Goal: Information Seeking & Learning: Learn about a topic

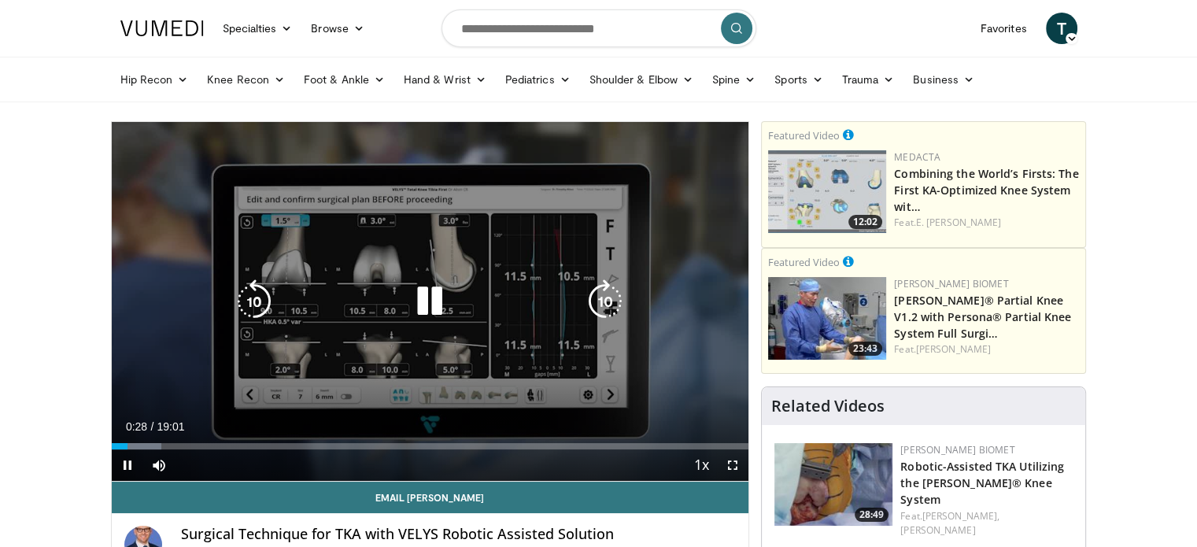
click at [433, 294] on icon "Video Player" at bounding box center [430, 301] width 44 height 44
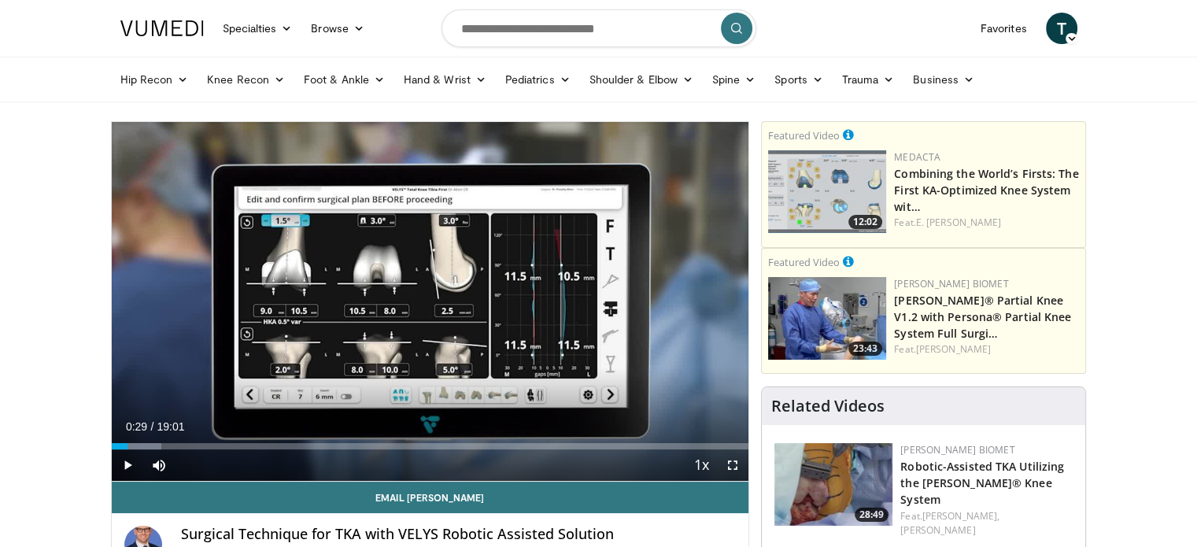
click at [433, 294] on div "10 seconds Tap to unmute" at bounding box center [431, 301] width 638 height 359
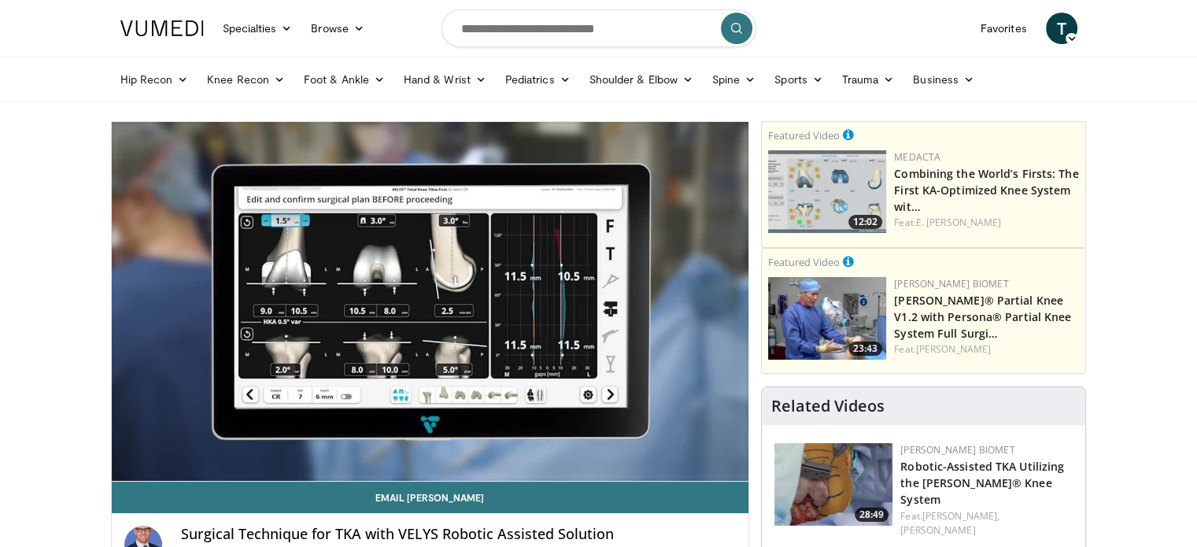
click at [433, 294] on div "10 seconds Tap to unmute" at bounding box center [431, 301] width 638 height 359
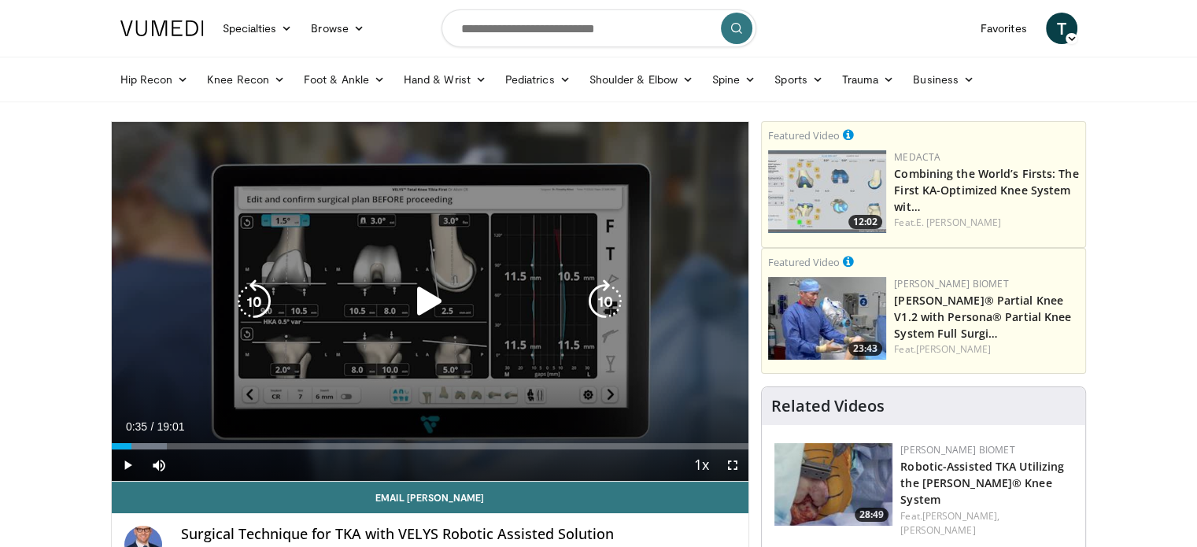
click at [425, 300] on icon "Video Player" at bounding box center [430, 301] width 44 height 44
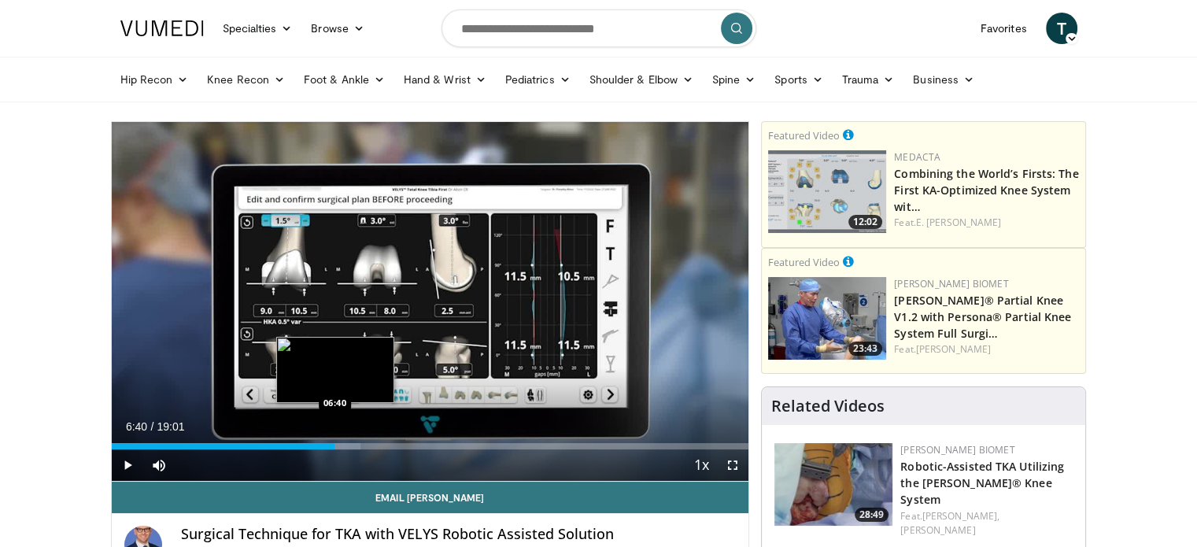
click at [335, 448] on div "Progress Bar" at bounding box center [334, 446] width 53 height 6
click at [344, 445] on div "Loaded : 39.46% 06:58 06:58" at bounding box center [431, 446] width 638 height 6
click at [349, 445] on div "Loaded : 41.21% 07:00 07:07" at bounding box center [431, 446] width 638 height 6
click at [357, 443] on div "Progress Bar" at bounding box center [354, 446] width 39 height 6
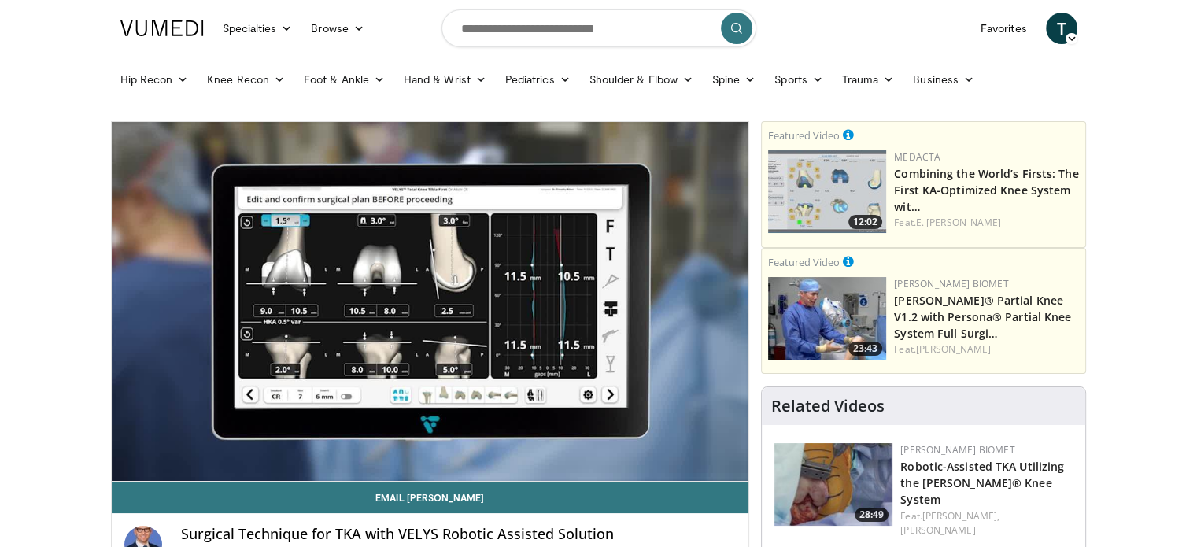
click at [364, 443] on video-js "**********" at bounding box center [431, 302] width 638 height 360
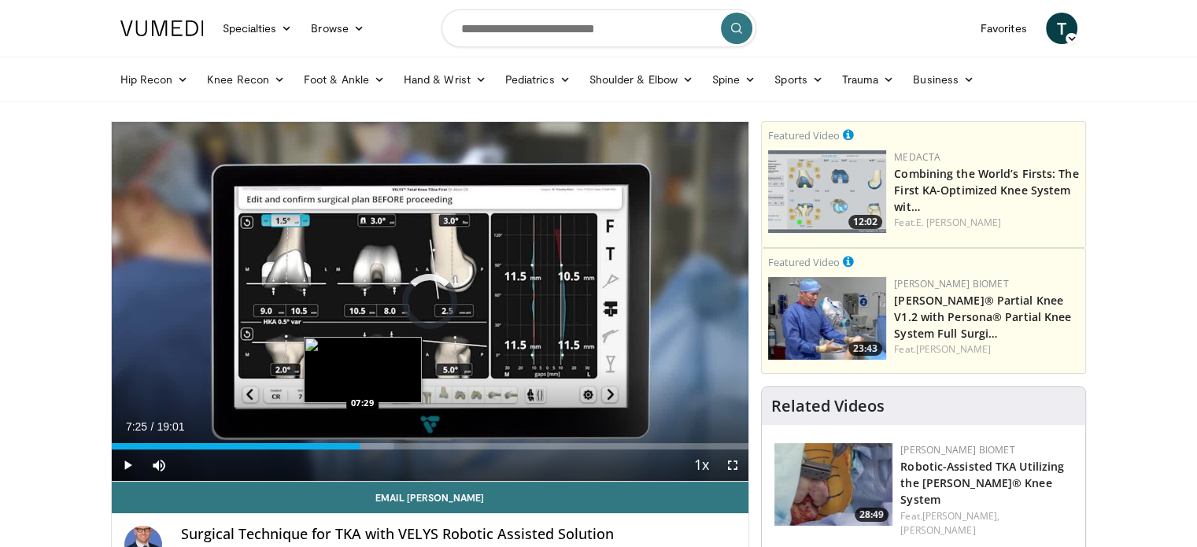
click at [362, 444] on div "Progress Bar" at bounding box center [368, 446] width 52 height 6
click at [372, 445] on div "Progress Bar" at bounding box center [376, 446] width 40 height 6
click at [380, 443] on div "Progress Bar" at bounding box center [381, 446] width 51 height 6
click at [390, 442] on div "Loaded : 47.79% 08:03 08:18" at bounding box center [431, 441] width 638 height 15
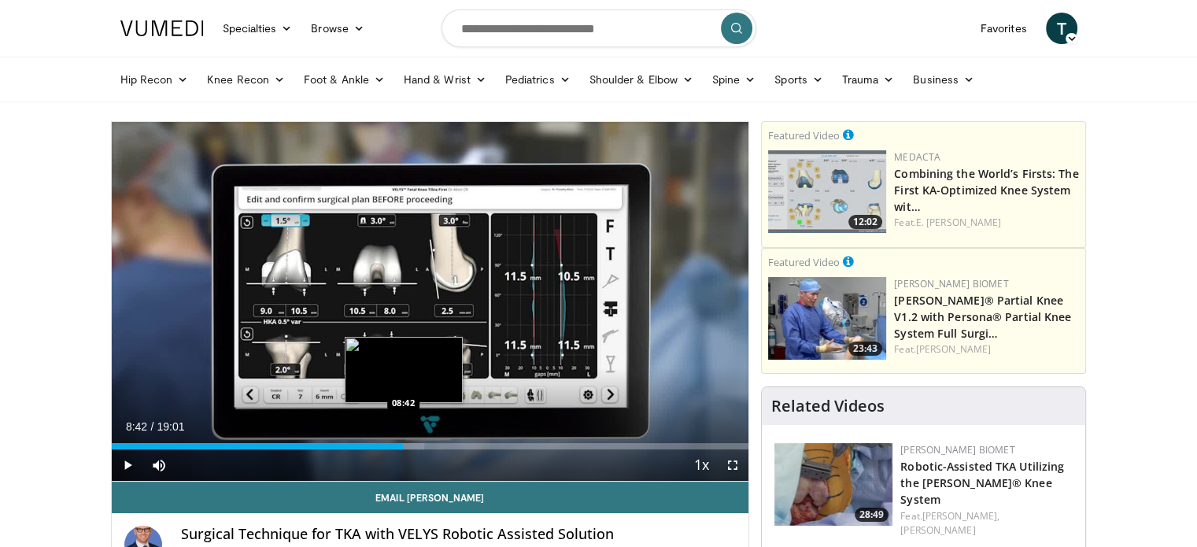
click at [403, 443] on div "Loaded : 49.10% 08:20 08:42" at bounding box center [431, 446] width 638 height 6
click at [426, 444] on div "Loaded : 57.87% 09:23 09:23" at bounding box center [431, 446] width 638 height 6
click at [438, 447] on div "09:44" at bounding box center [275, 446] width 327 height 6
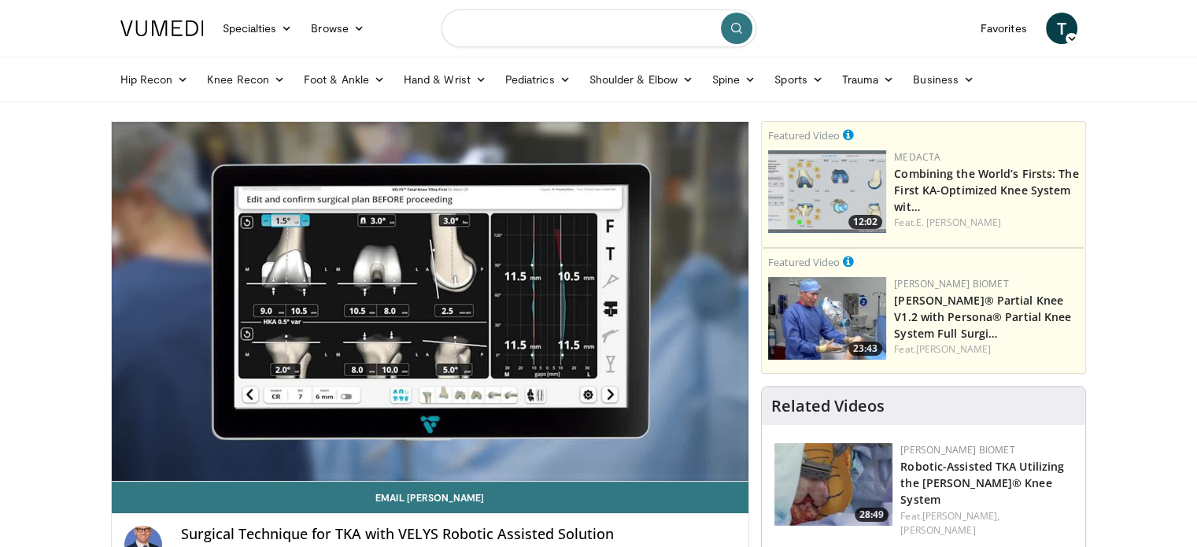
click at [536, 36] on input "Search topics, interventions" at bounding box center [599, 28] width 315 height 38
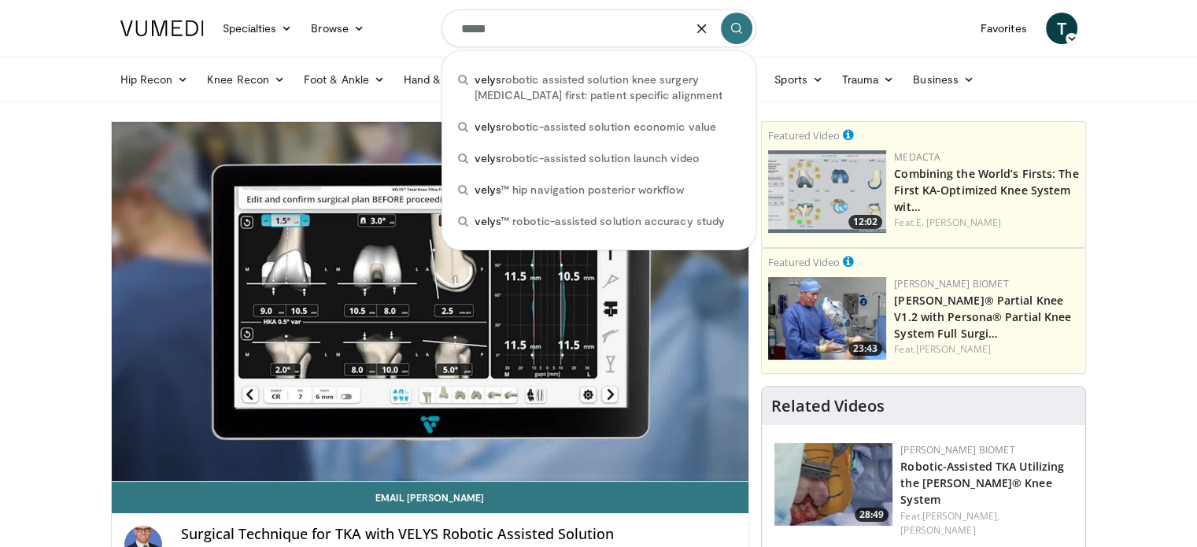
type input "*****"
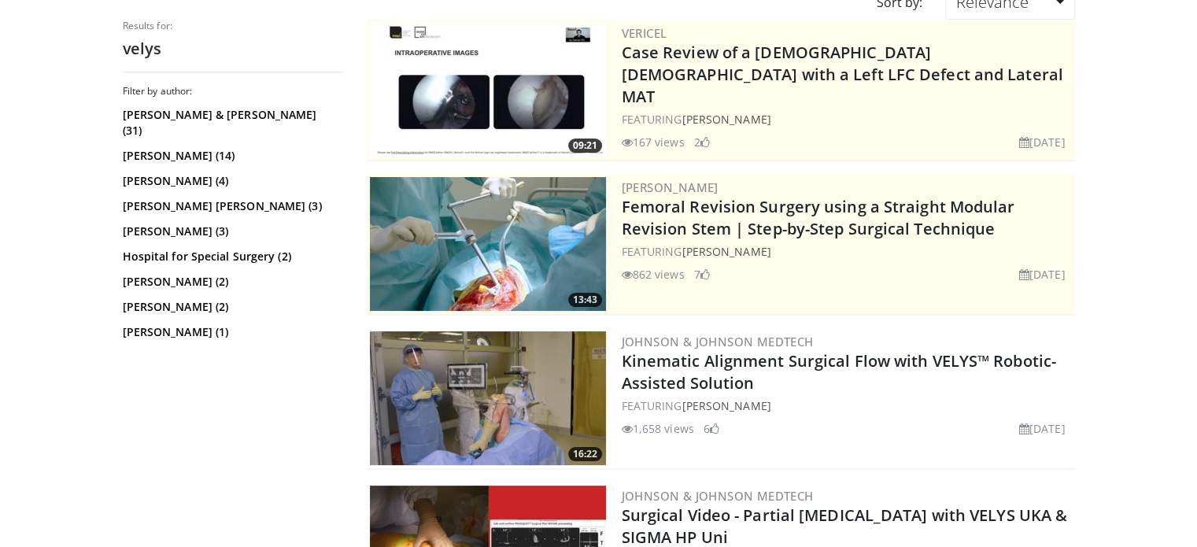
scroll to position [161, 0]
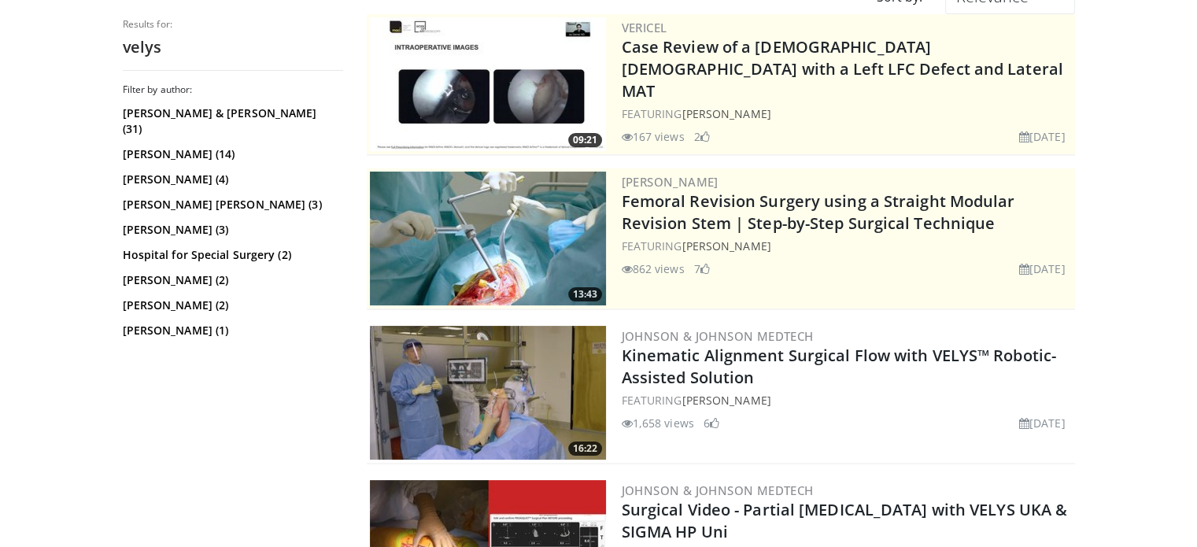
click at [457, 407] on img at bounding box center [488, 393] width 236 height 134
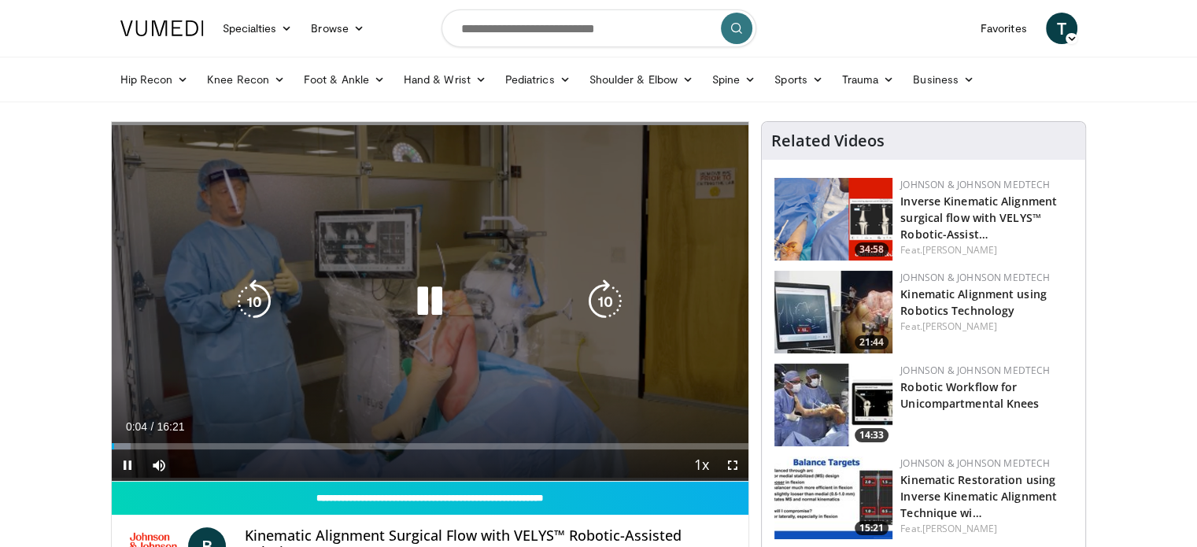
click at [434, 307] on icon "Video Player" at bounding box center [430, 301] width 44 height 44
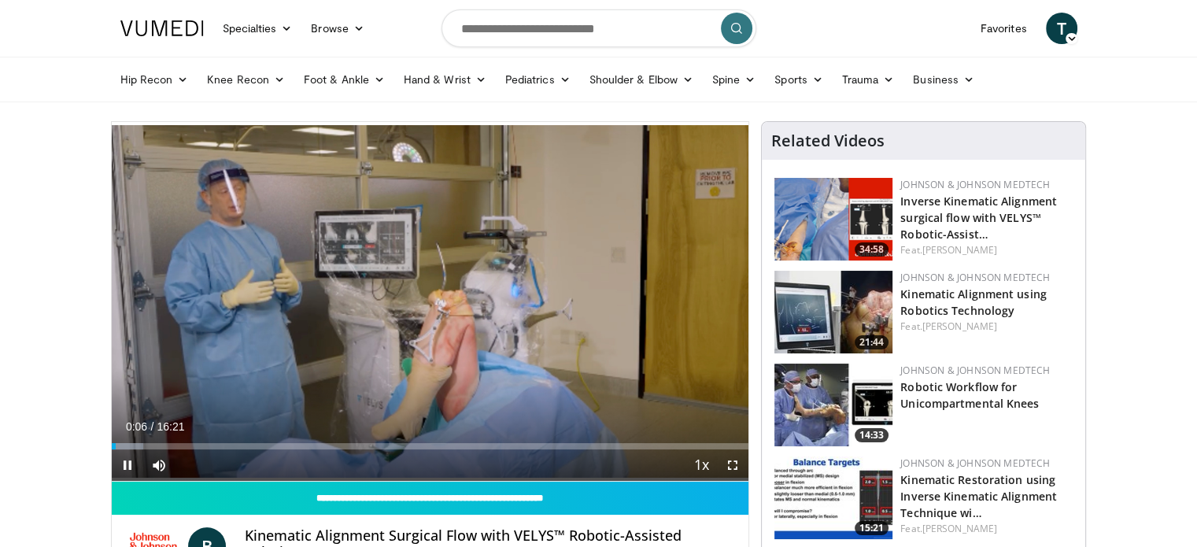
click at [434, 307] on div "10 seconds Tap to unmute" at bounding box center [431, 301] width 638 height 359
